Goal: Communication & Community: Answer question/provide support

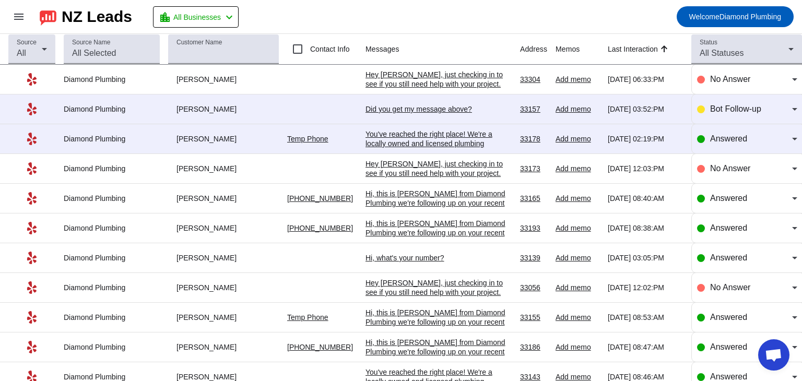
click at [519, 19] on mat-toolbar-row "menu NZ Leads location_city All Businesses chevron_left Welcome Diamond Plumbing" at bounding box center [401, 16] width 802 height 33
click at [449, 85] on div "Hey [PERSON_NAME], just checking in to see if you still need help with your pro…" at bounding box center [439, 93] width 146 height 47
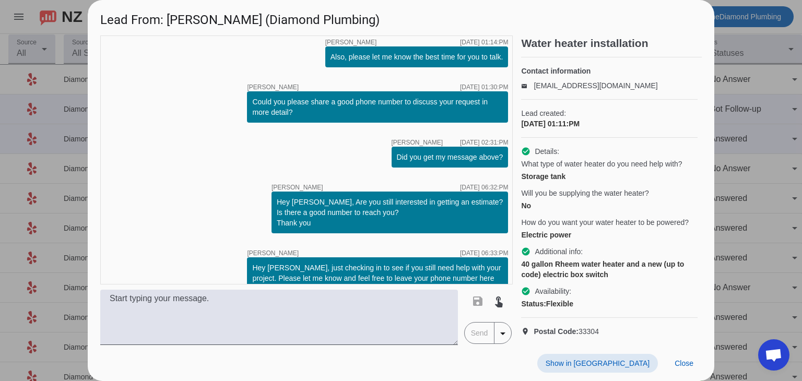
scroll to position [115, 0]
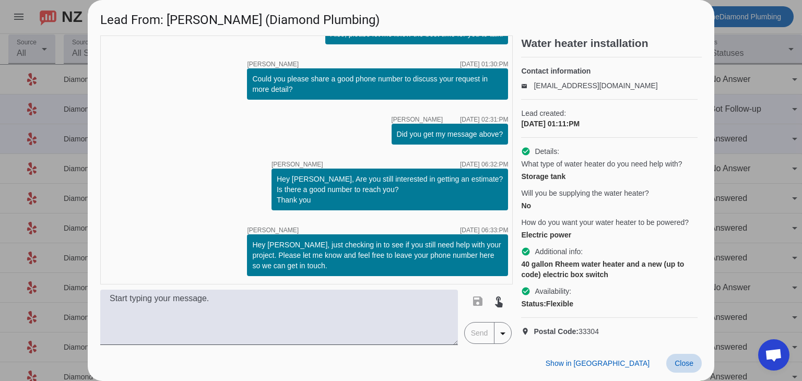
click at [679, 363] on span "Close" at bounding box center [684, 363] width 19 height 8
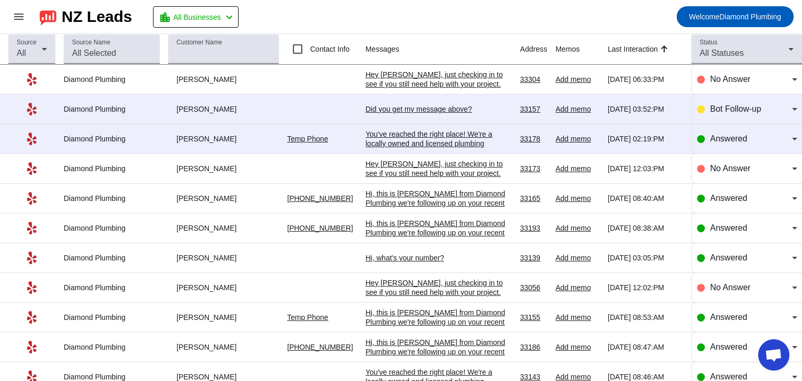
click at [384, 108] on div "Did you get my message above?​" at bounding box center [439, 108] width 146 height 9
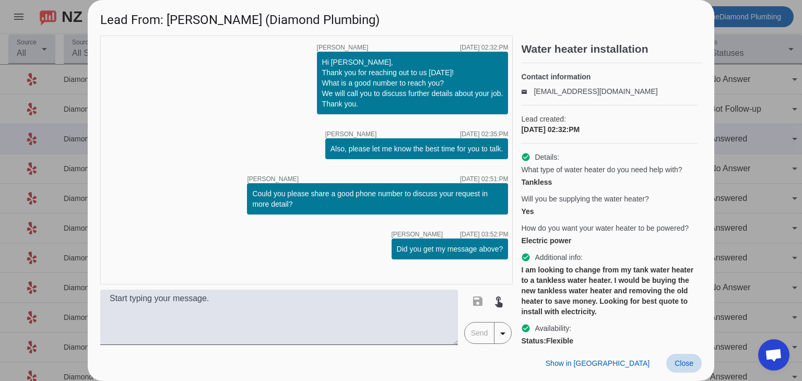
click at [686, 362] on span "Close" at bounding box center [684, 363] width 19 height 8
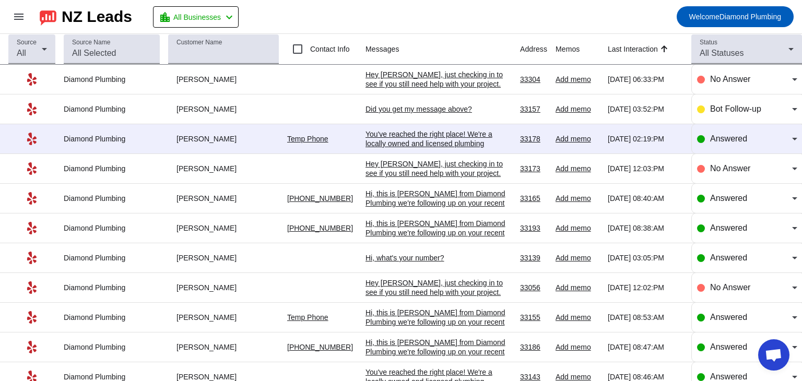
click at [389, 193] on div "Hi, this is [PERSON_NAME] from Diamond Plumbing we're following up on your rece…" at bounding box center [439, 226] width 146 height 75
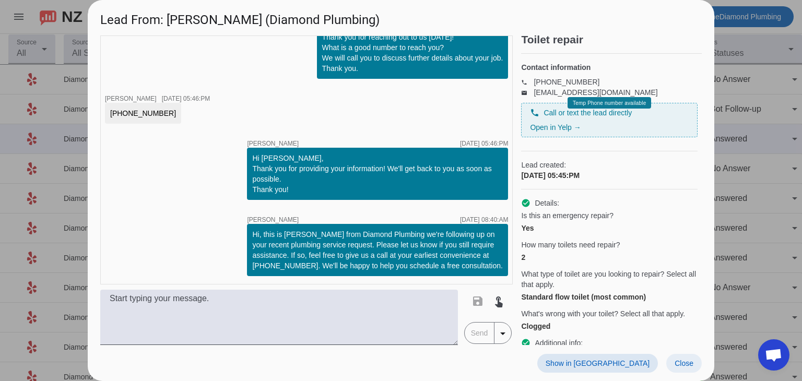
scroll to position [10, 0]
click at [681, 361] on span "Close" at bounding box center [684, 363] width 19 height 8
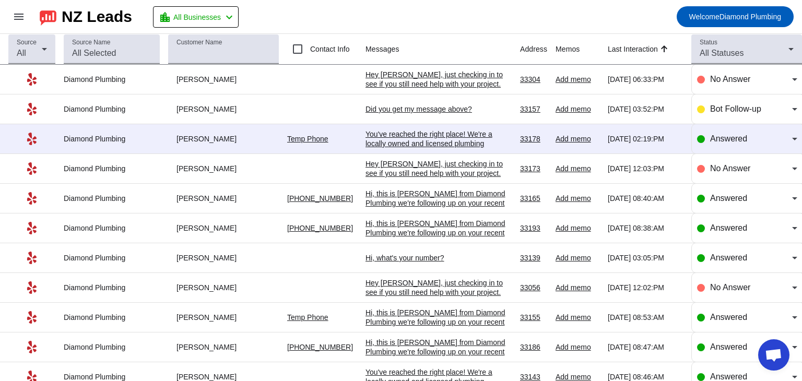
click at [386, 82] on div "Hey [PERSON_NAME], just checking in to see if you still need help with your pro…" at bounding box center [439, 93] width 146 height 47
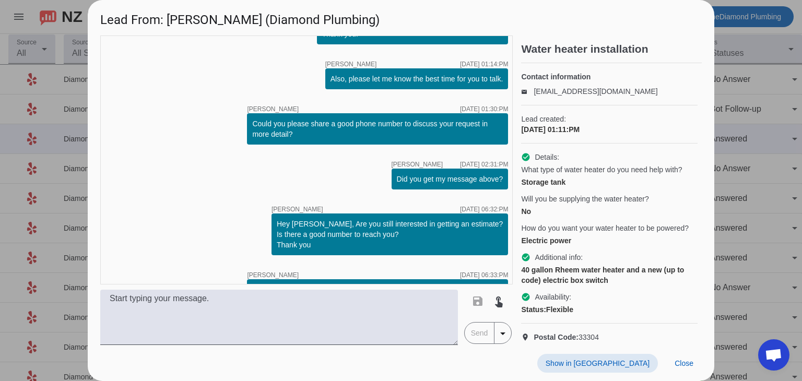
scroll to position [115, 0]
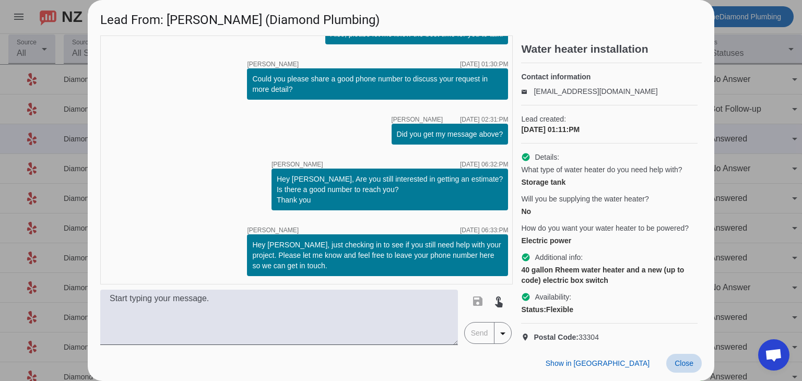
click at [689, 364] on span "Close" at bounding box center [684, 363] width 19 height 8
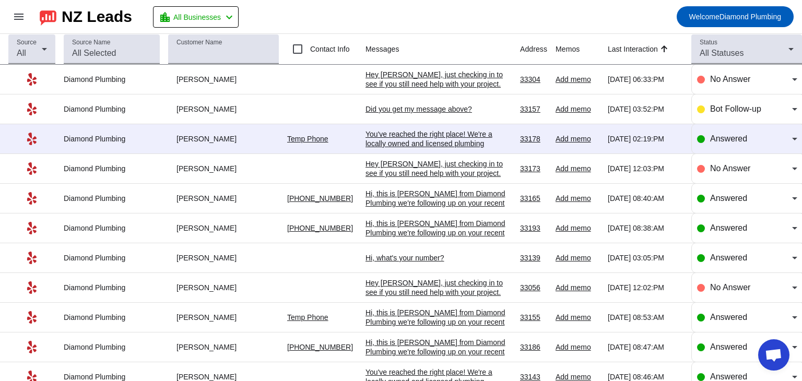
click at [435, 141] on div "You've reached the right place! We're a locally owned and licensed plumbing com…" at bounding box center [439, 186] width 146 height 113
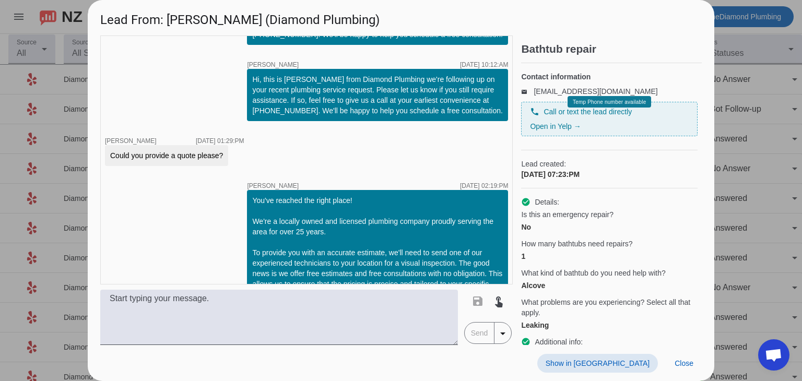
scroll to position [339, 0]
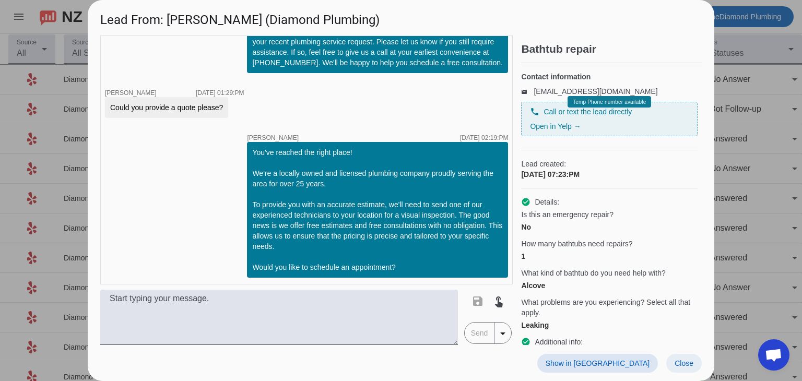
click at [684, 361] on span "Close" at bounding box center [684, 363] width 19 height 8
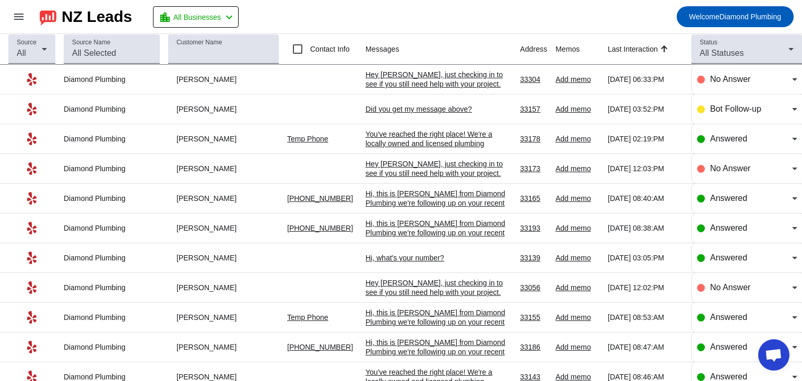
click at [410, 73] on div "Hey [PERSON_NAME], just checking in to see if you still need help with your pro…" at bounding box center [439, 93] width 146 height 47
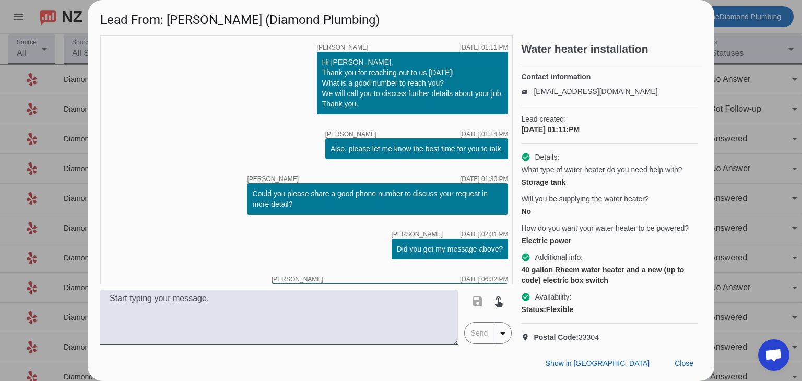
scroll to position [115, 0]
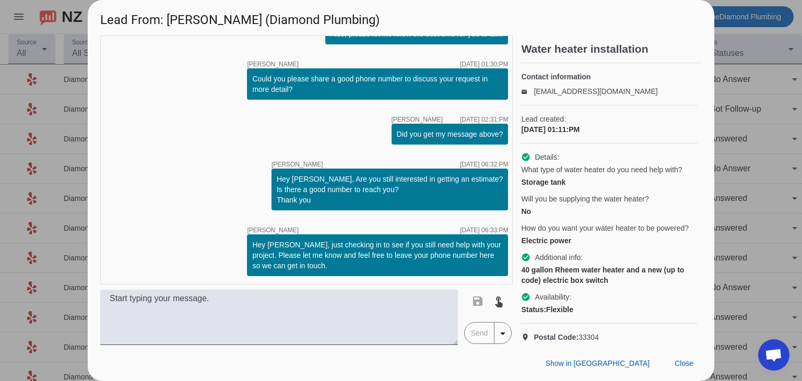
click at [166, 178] on div "timer close [PERSON_NAME] [DATE] 01:11:PM Hi [PERSON_NAME], Thank you for reach…" at bounding box center [306, 160] width 413 height 249
click at [679, 362] on span "Close" at bounding box center [684, 363] width 19 height 8
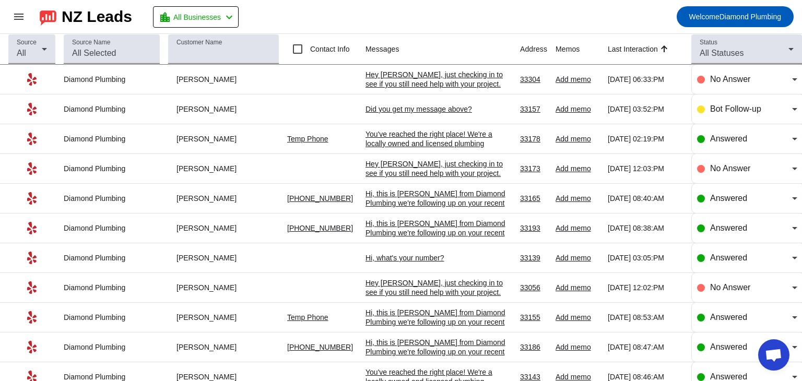
click at [403, 194] on div "Hi, this is [PERSON_NAME] from Diamond Plumbing we're following up on your rece…" at bounding box center [439, 226] width 146 height 75
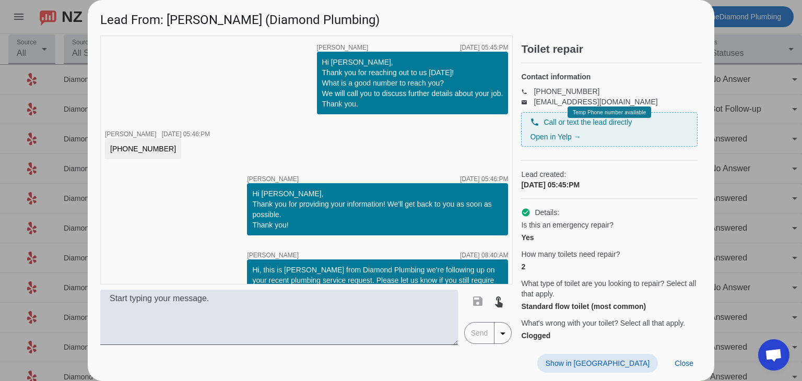
scroll to position [36, 0]
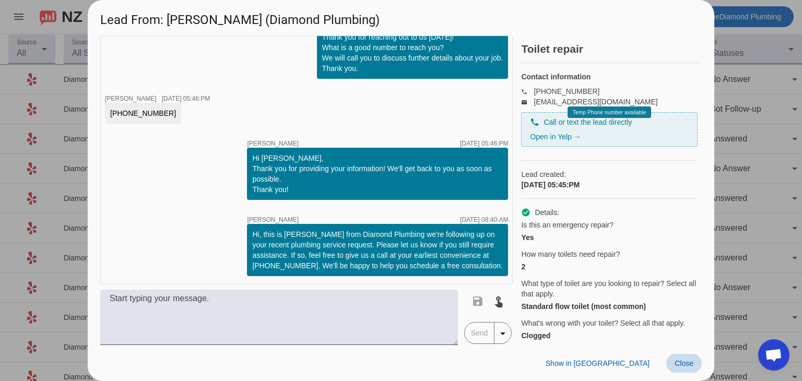
click at [684, 365] on span "Close" at bounding box center [684, 363] width 19 height 8
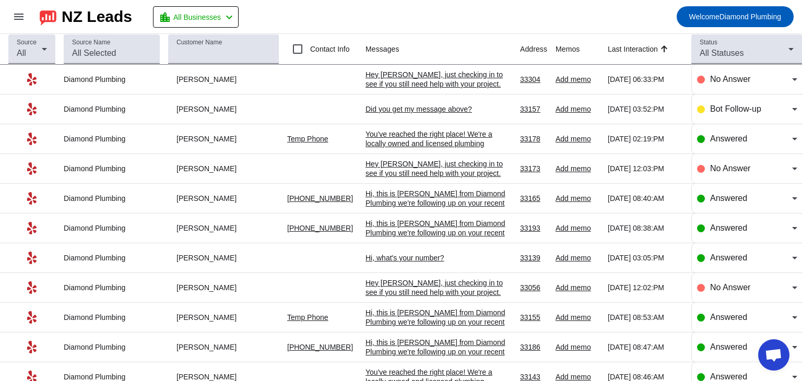
click at [418, 76] on div "Hey [PERSON_NAME], just checking in to see if you still need help with your pro…" at bounding box center [439, 93] width 146 height 47
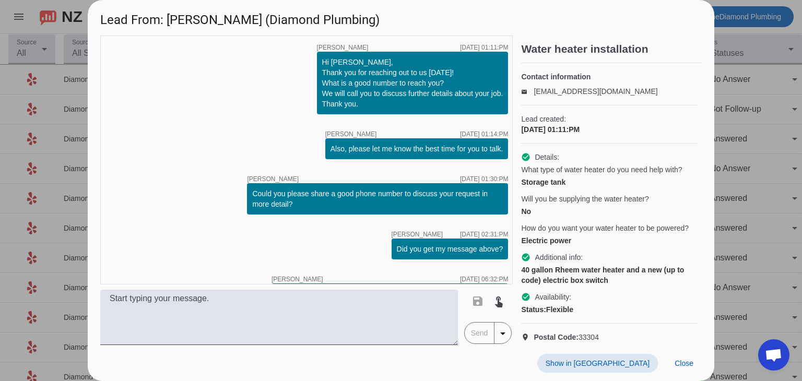
scroll to position [115, 0]
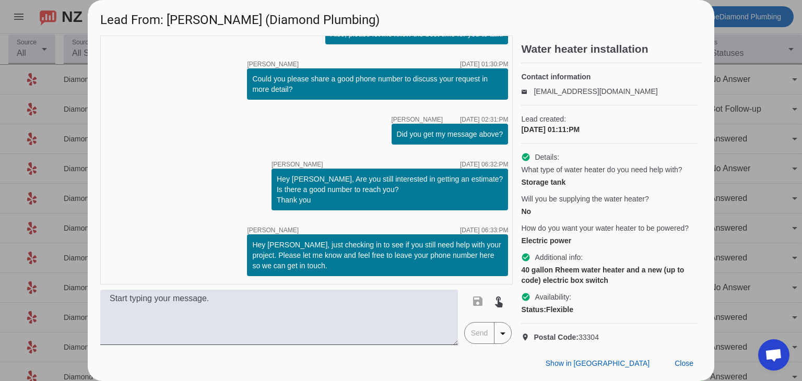
drag, startPoint x: 131, startPoint y: 201, endPoint x: 135, endPoint y: 205, distance: 5.6
click at [131, 201] on div "timer close [PERSON_NAME] [DATE] 01:11:PM Hi [PERSON_NAME], Thank you for reach…" at bounding box center [306, 160] width 413 height 249
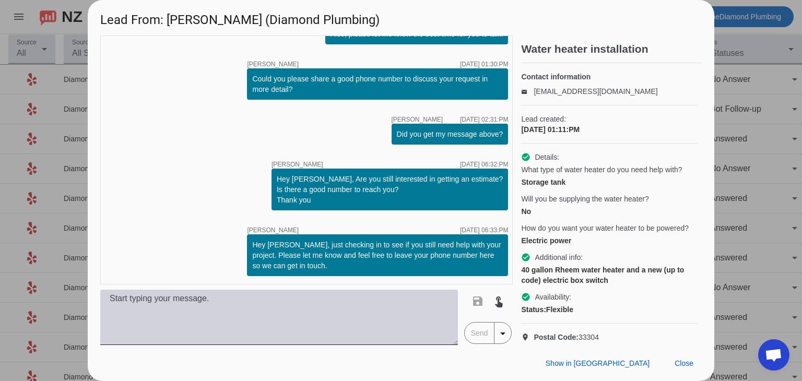
click at [176, 301] on textarea at bounding box center [279, 317] width 358 height 55
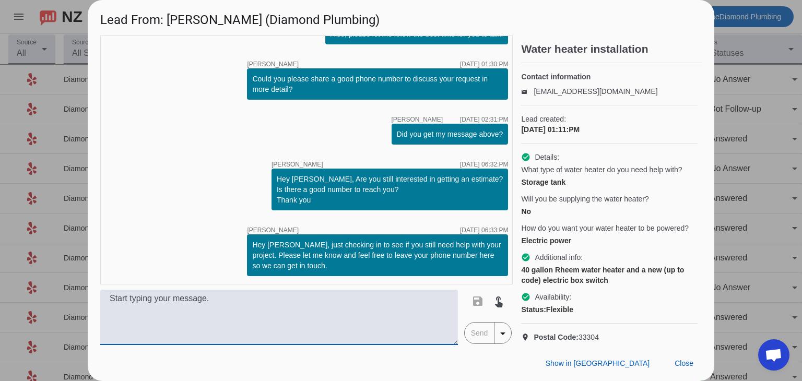
paste textarea "Hi, this is [PERSON_NAME] from Diamond Plumbing. We’re following up on your rec…"
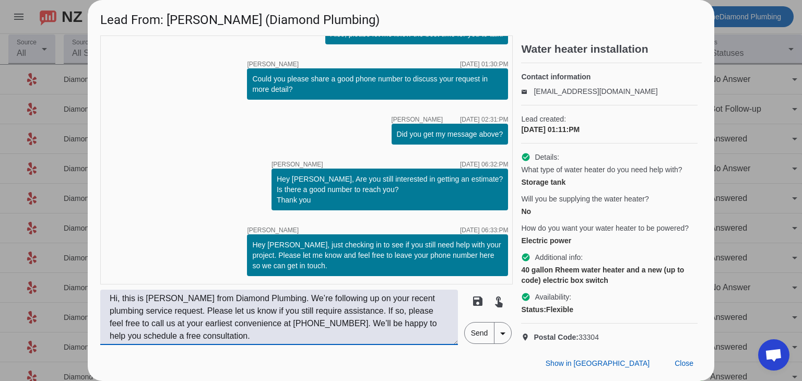
click at [121, 302] on textarea "Hi, this is [PERSON_NAME] from Diamond Plumbing. We’re following up on your rec…" at bounding box center [279, 317] width 358 height 55
click at [118, 301] on textarea "Hi, this is [PERSON_NAME] from Diamond Plumbing. We’re following up on your rec…" at bounding box center [279, 317] width 358 height 55
type textarea "Hi [PERSON_NAME]! This is [PERSON_NAME] from Diamond Plumbing. We’re following …"
click at [472, 335] on span "Send" at bounding box center [480, 333] width 30 height 21
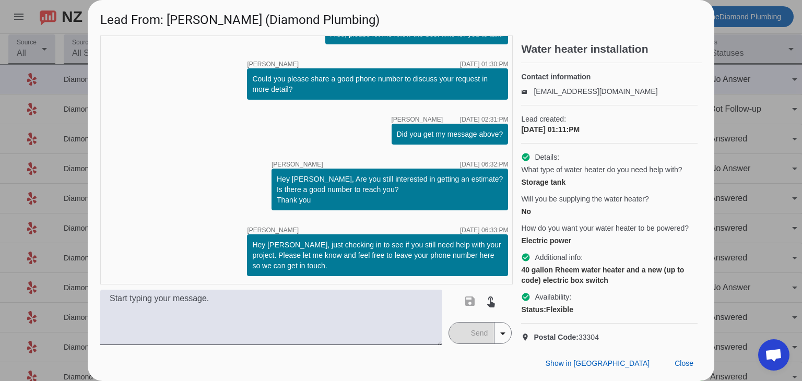
scroll to position [202, 0]
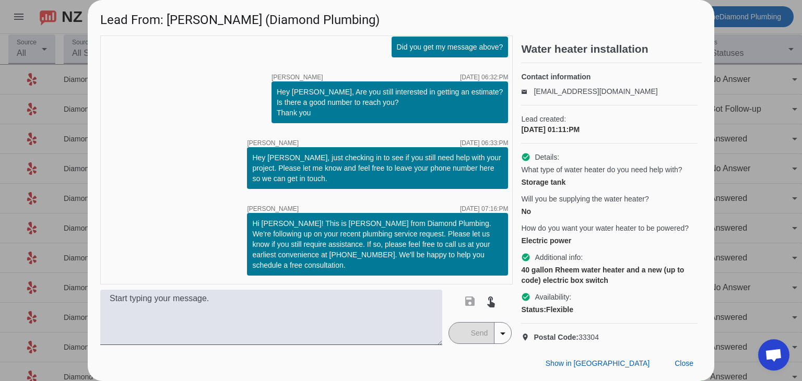
click at [502, 334] on mat-icon "arrow_drop_down" at bounding box center [503, 333] width 13 height 13
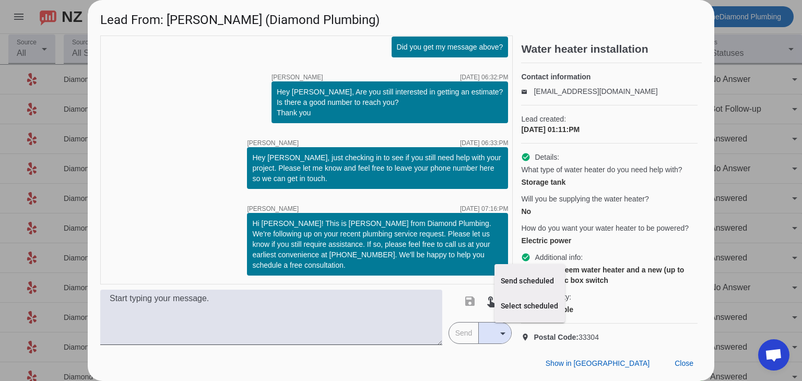
click at [395, 317] on div at bounding box center [401, 190] width 802 height 381
click at [467, 333] on mat-button-toggle-group "Send arrow_drop_down" at bounding box center [481, 333] width 64 height 22
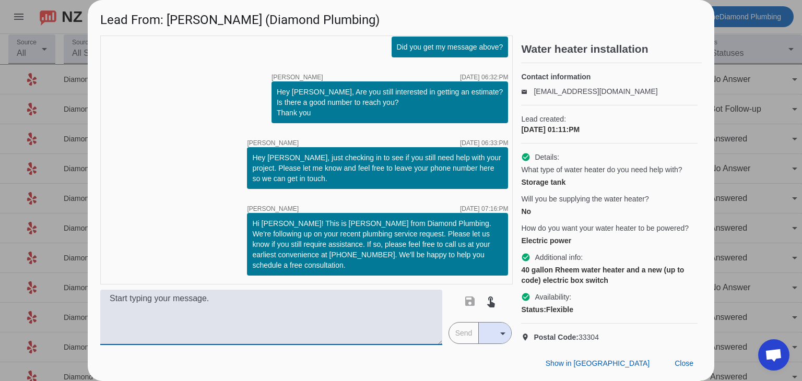
click at [333, 309] on textarea at bounding box center [271, 317] width 342 height 55
click at [681, 367] on span "Close" at bounding box center [684, 363] width 19 height 8
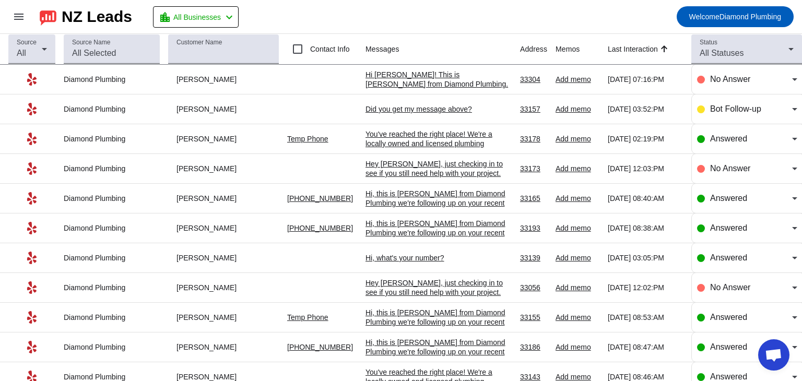
click at [420, 109] on div "Did you get my message above?​" at bounding box center [439, 108] width 146 height 9
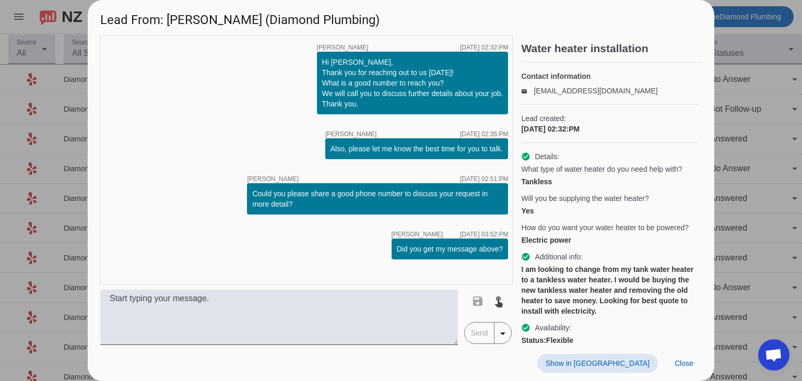
scroll to position [1, 0]
click at [683, 364] on span "Close" at bounding box center [684, 363] width 19 height 8
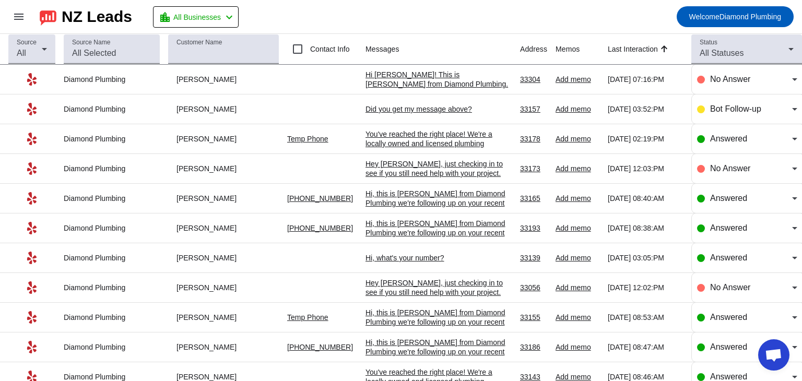
click at [424, 85] on div "Hi [PERSON_NAME]! This is [PERSON_NAME] from Diamond Plumbing. We're following …" at bounding box center [439, 107] width 146 height 75
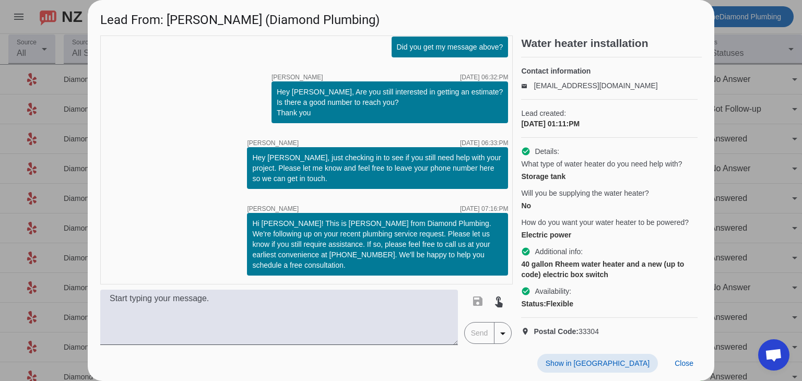
scroll to position [44, 0]
click at [675, 364] on span "Close" at bounding box center [684, 363] width 19 height 8
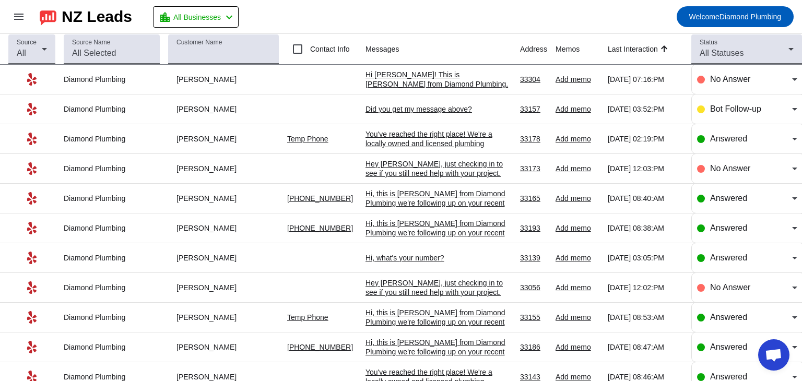
click at [420, 137] on div "You've reached the right place! We're a locally owned and licensed plumbing com…" at bounding box center [439, 186] width 146 height 113
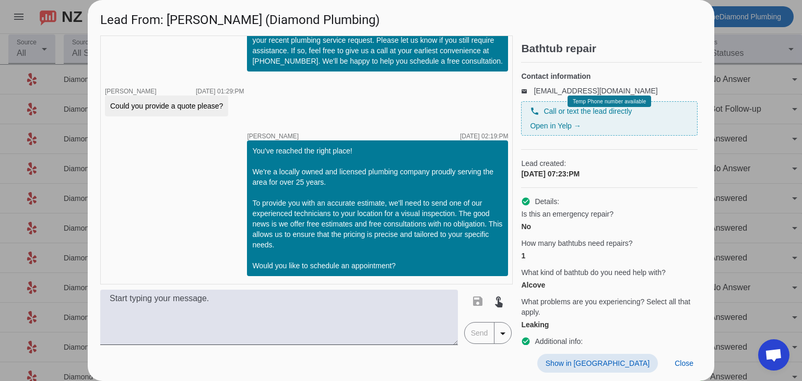
scroll to position [2, 0]
click at [677, 362] on span "Close" at bounding box center [684, 363] width 19 height 8
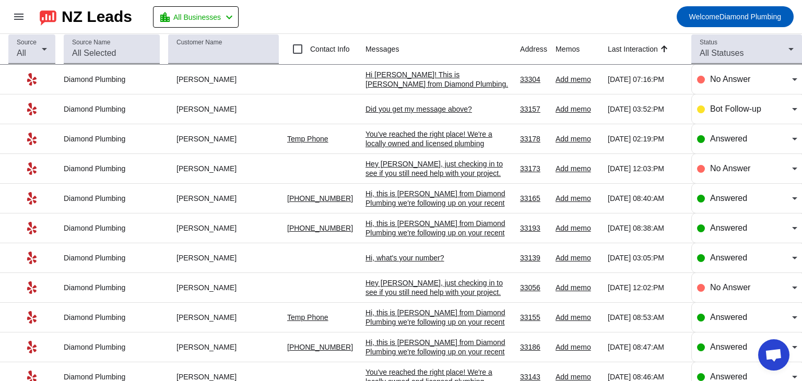
click at [408, 144] on div "You've reached the right place! We're a locally owned and licensed plumbing com…" at bounding box center [439, 186] width 146 height 113
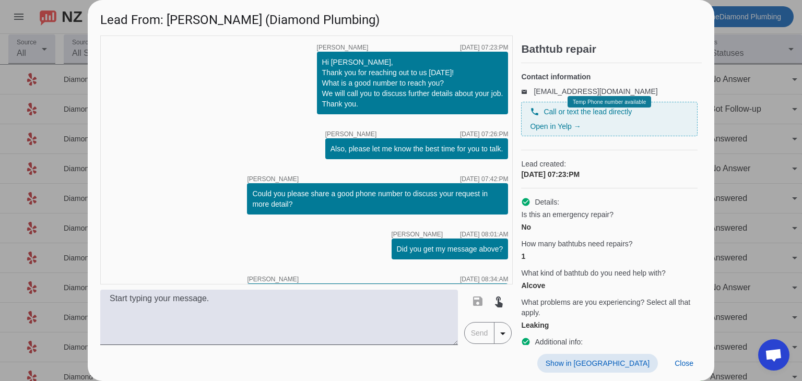
scroll to position [341, 0]
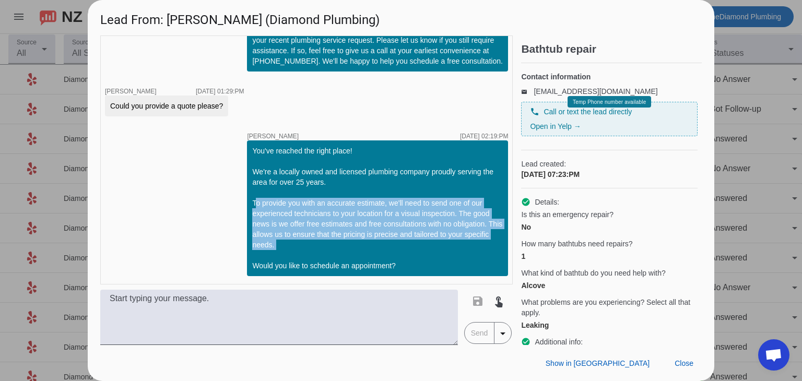
drag, startPoint x: 295, startPoint y: 243, endPoint x: 241, endPoint y: 207, distance: 64.5
click at [247, 207] on div "You've reached the right place! We're a locally owned and licensed plumbing com…" at bounding box center [377, 209] width 261 height 136
copy div "To provide you with an accurate estimate, we'll need to send one of our experie…"
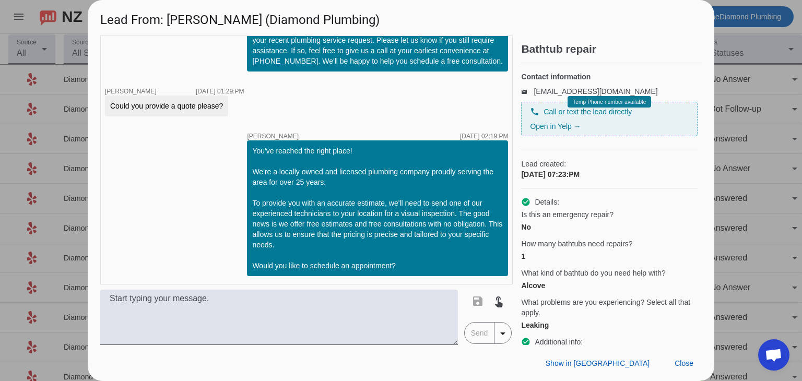
click at [600, 17] on h1 "Lead From: [PERSON_NAME] (Diamond Plumbing)" at bounding box center [401, 17] width 627 height 35
click at [680, 365] on span "Close" at bounding box center [684, 363] width 19 height 8
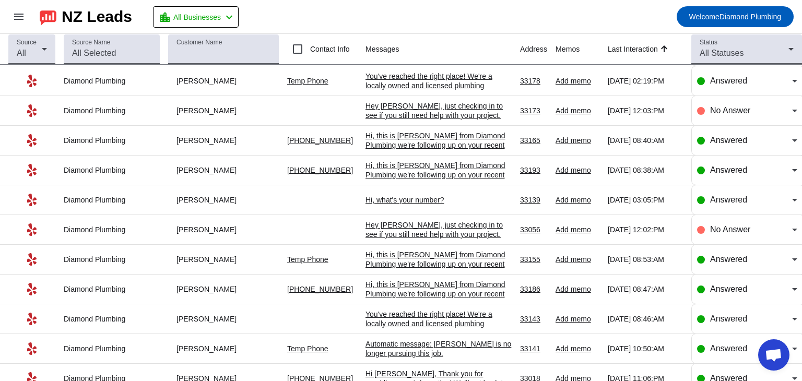
scroll to position [0, 0]
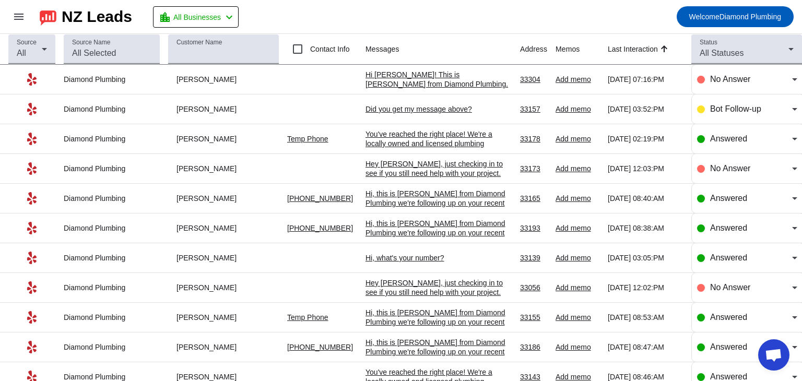
click at [472, 19] on mat-toolbar-row "menu NZ Leads location_city All Businesses chevron_left Welcome Diamond Plumbing" at bounding box center [401, 16] width 802 height 33
click at [424, 20] on mat-toolbar-row "menu NZ Leads location_city All Businesses chevron_left Welcome Diamond Plumbing" at bounding box center [401, 16] width 802 height 33
click at [466, 8] on mat-toolbar-row "menu NZ Leads location_city All Businesses chevron_left Welcome Diamond Plumbing" at bounding box center [401, 16] width 802 height 33
click at [436, 20] on mat-toolbar-row "menu NZ Leads location_city All Businesses chevron_left Welcome Diamond Plumbing" at bounding box center [401, 16] width 802 height 33
click at [474, 14] on mat-toolbar-row "menu NZ Leads location_city All Businesses chevron_left Welcome Diamond Plumbing" at bounding box center [401, 16] width 802 height 33
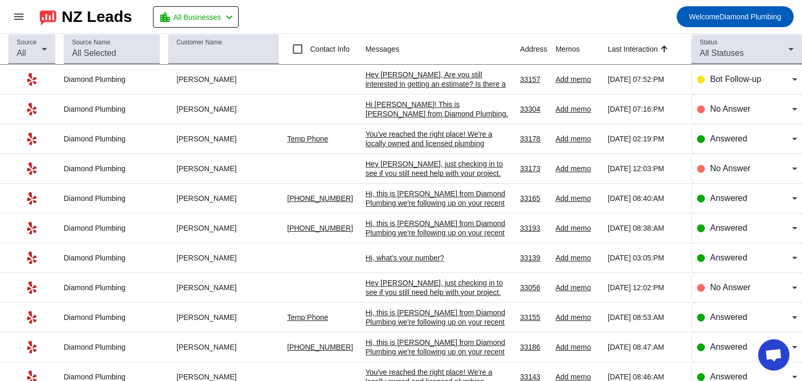
click at [431, 85] on div "Hey Jorge, Are you still interested in getting an estimate? Is there a good num…" at bounding box center [439, 84] width 146 height 28
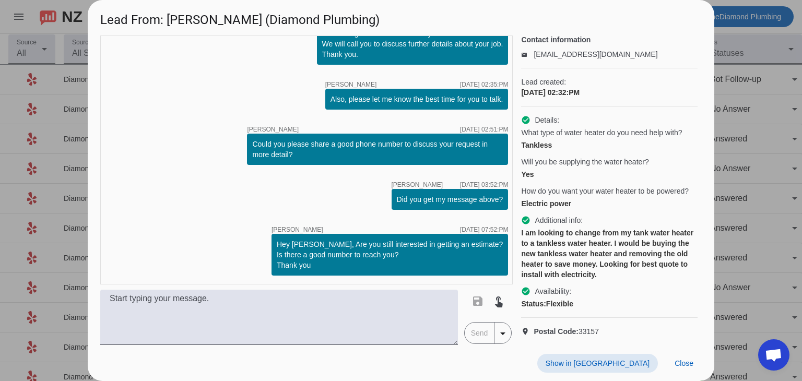
scroll to position [86, 0]
click at [685, 360] on span "Close" at bounding box center [684, 363] width 19 height 8
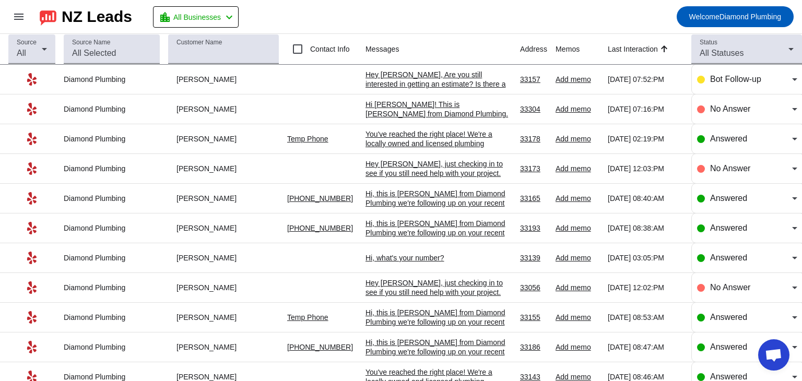
click at [448, 11] on mat-toolbar-row "menu NZ Leads location_city All Businesses chevron_left Welcome Diamond Plumbing" at bounding box center [401, 16] width 802 height 33
click at [401, 81] on div "Hey Jorge, Are you still interested in getting an estimate? Is there a good num…" at bounding box center [439, 84] width 146 height 28
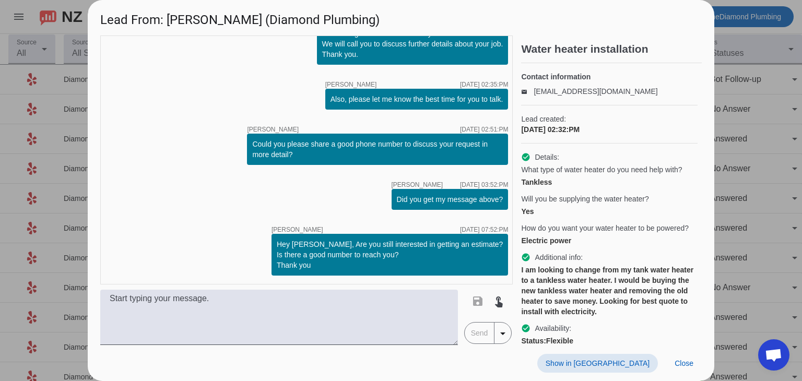
scroll to position [1, 0]
click at [683, 368] on span "Close" at bounding box center [684, 363] width 19 height 8
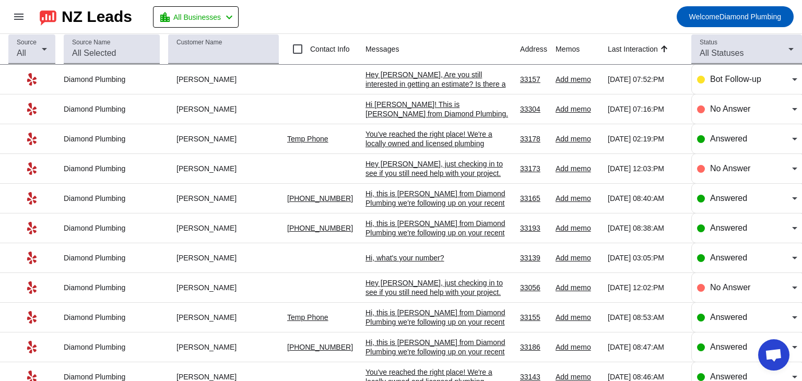
click at [469, 11] on mat-toolbar-row "menu NZ Leads location_city All Businesses chevron_left Welcome Diamond Plumbing" at bounding box center [401, 16] width 802 height 33
